Goal: Navigation & Orientation: Go to known website

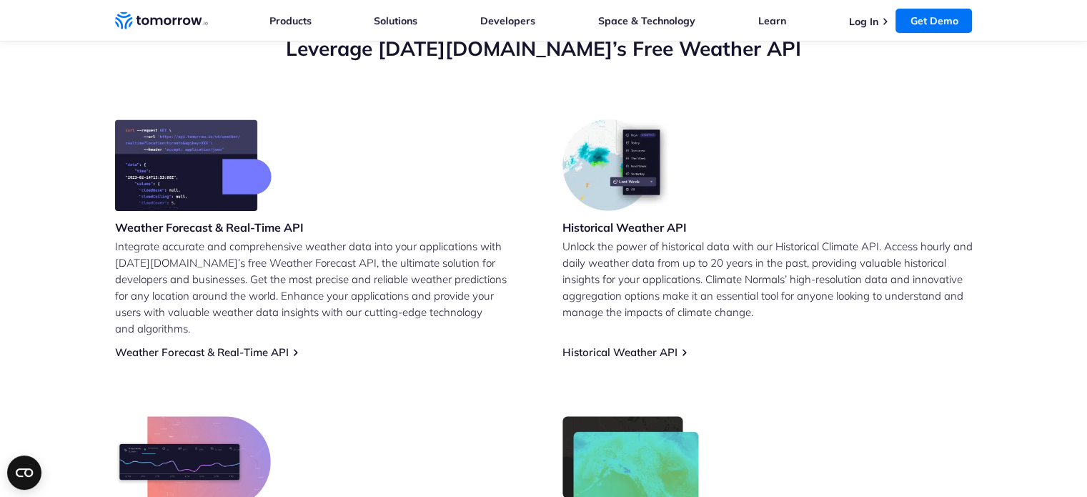
scroll to position [538, 0]
click at [224, 345] on link "Weather Forecast & Real-Time API" at bounding box center [202, 352] width 174 height 14
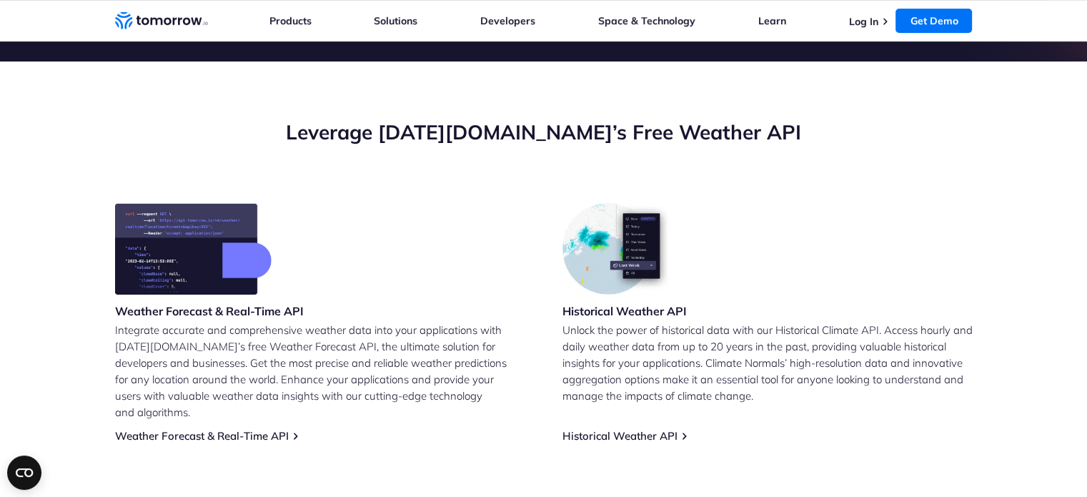
scroll to position [571, 0]
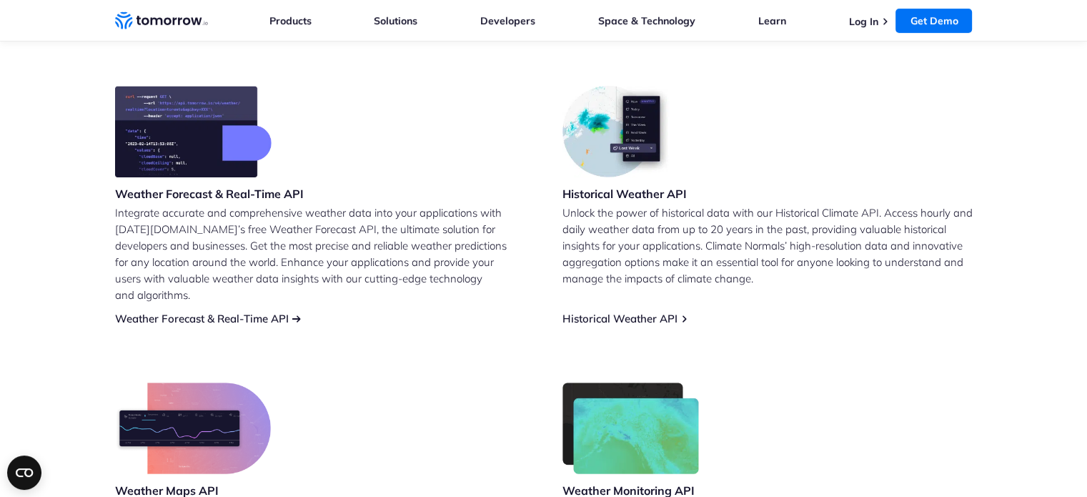
click at [289, 312] on link "Weather Forecast & Real-Time API" at bounding box center [202, 319] width 174 height 14
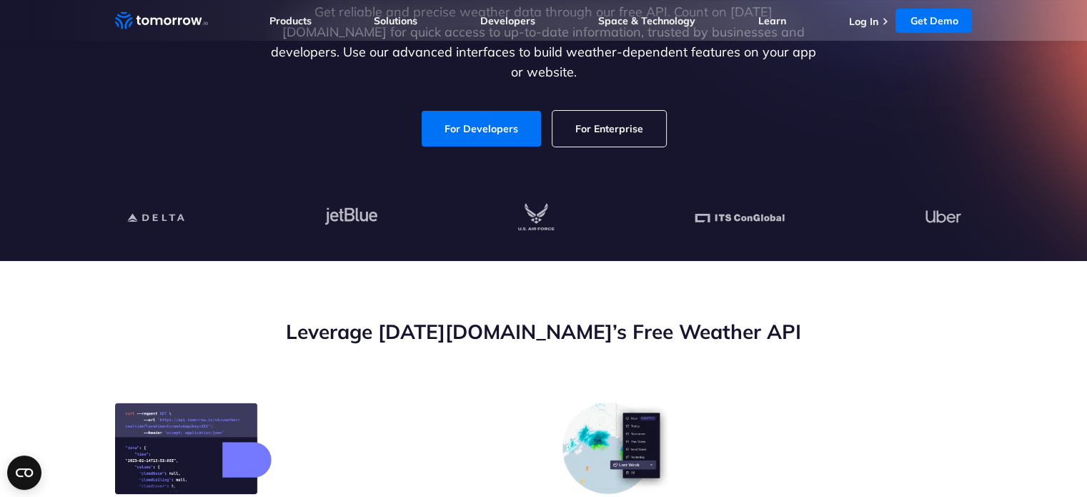
scroll to position [8, 0]
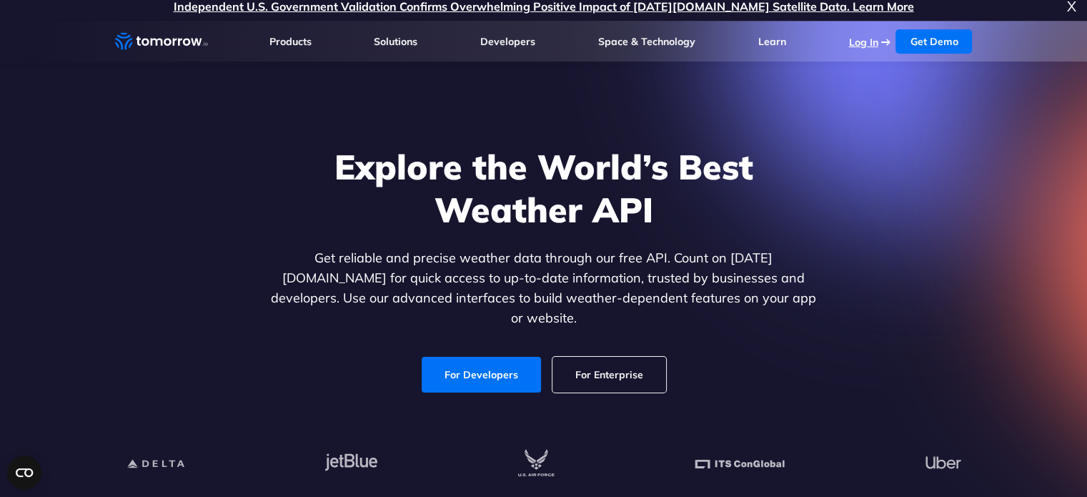
click at [869, 46] on link "Log In" at bounding box center [863, 42] width 29 height 13
